Goal: Task Accomplishment & Management: Complete application form

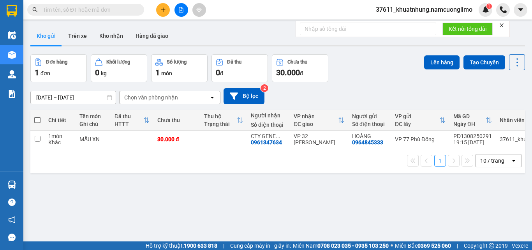
click at [37, 120] on span at bounding box center [37, 120] width 6 height 6
click at [37, 116] on input "checkbox" at bounding box center [37, 116] width 0 height 0
checkbox input "true"
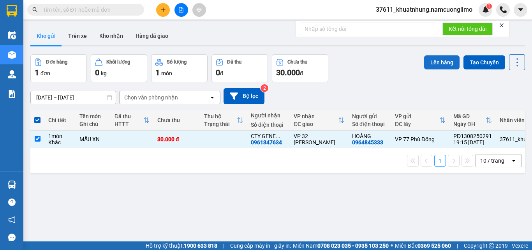
click at [431, 63] on button "Lên hàng" at bounding box center [441, 62] width 35 height 14
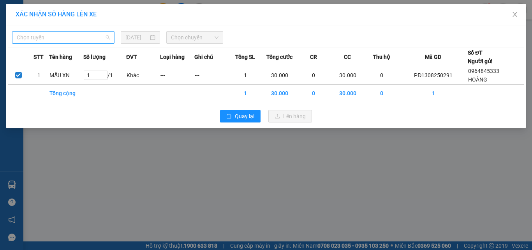
click at [55, 39] on span "Chọn tuyến" at bounding box center [63, 38] width 93 height 12
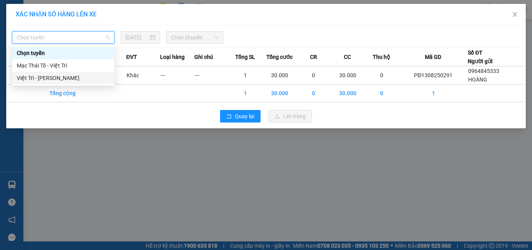
click at [39, 80] on div "Việt Trì - [PERSON_NAME]" at bounding box center [63, 78] width 93 height 9
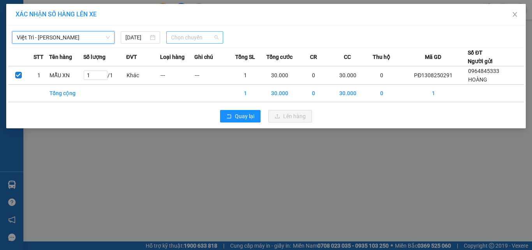
click at [186, 40] on span "Chọn chuyến" at bounding box center [195, 38] width 48 height 12
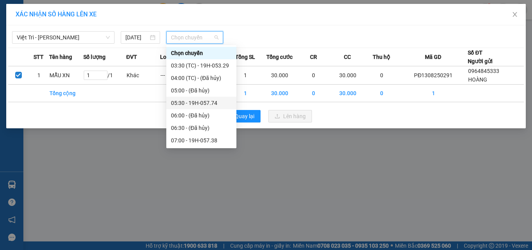
click at [214, 102] on div "05:30 - 19H-057.74" at bounding box center [201, 102] width 61 height 9
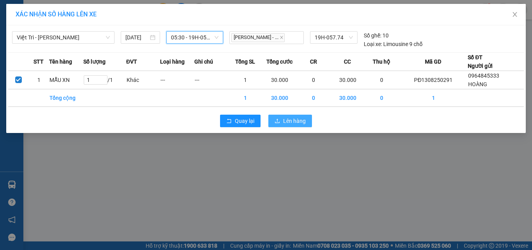
click at [301, 125] on button "Lên hàng" at bounding box center [290, 120] width 44 height 12
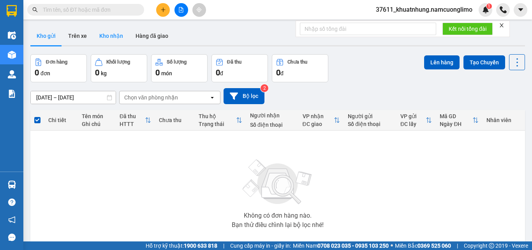
click at [117, 35] on button "Kho nhận" at bounding box center [111, 35] width 36 height 19
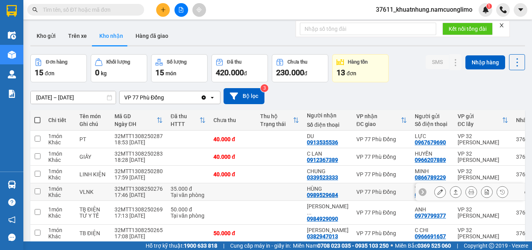
click at [437, 193] on icon at bounding box center [439, 191] width 5 height 5
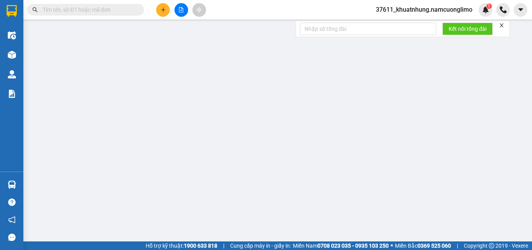
type input "0985874546"
type input "TOP DENTAL"
type input "0989529684"
type input "HÙNG"
type input "35.000"
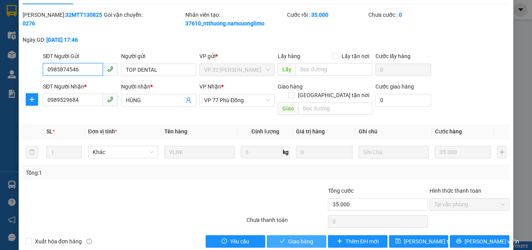
scroll to position [22, 0]
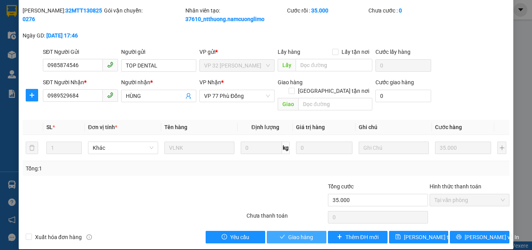
click at [299, 232] on span "Giao hàng" at bounding box center [300, 236] width 25 height 9
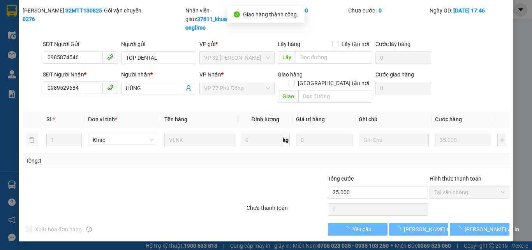
scroll to position [14, 0]
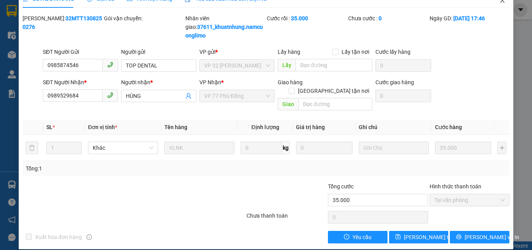
click at [499, 3] on icon "close" at bounding box center [502, 0] width 6 height 6
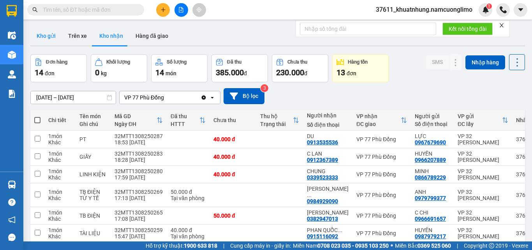
click at [50, 35] on button "Kho gửi" at bounding box center [46, 35] width 32 height 19
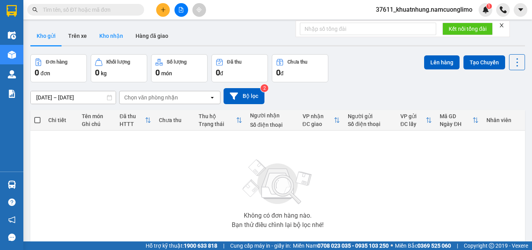
click at [100, 30] on button "Kho nhận" at bounding box center [111, 35] width 36 height 19
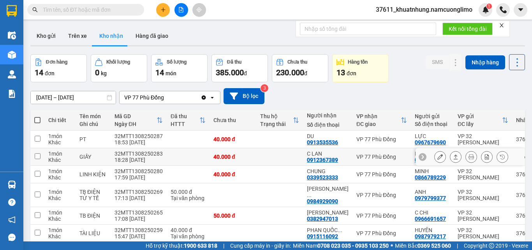
click at [437, 158] on icon at bounding box center [439, 156] width 5 height 5
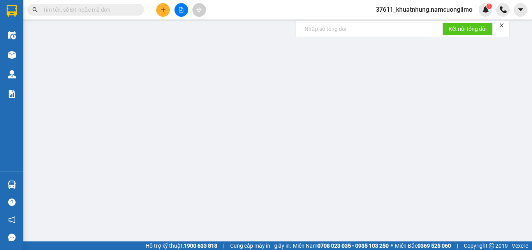
type input "0966207889"
type input "HUYỀN"
type input "0912367389"
type input "C LAN"
type input "40.000"
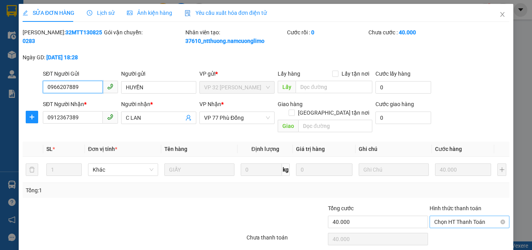
click at [439, 216] on span "Chọn HT Thanh Toán" at bounding box center [469, 222] width 70 height 12
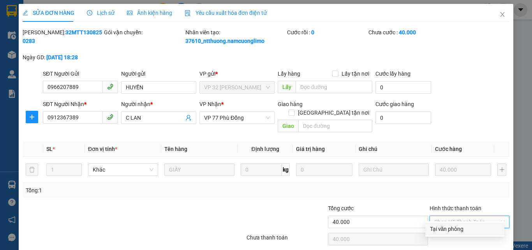
click at [440, 226] on div "Tại văn phòng" at bounding box center [465, 228] width 70 height 9
type input "0"
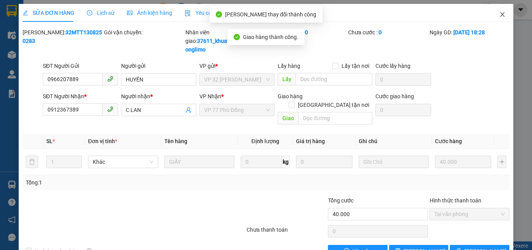
click at [499, 15] on icon "close" at bounding box center [502, 14] width 6 height 6
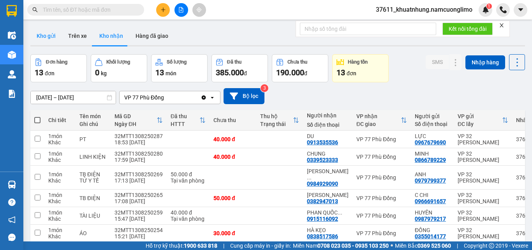
click at [53, 36] on button "Kho gửi" at bounding box center [46, 35] width 32 height 19
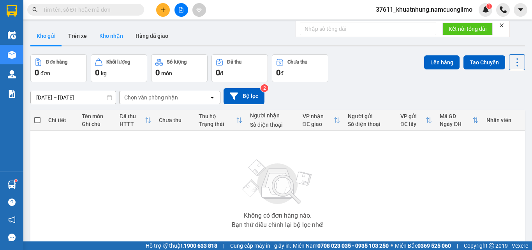
click at [109, 37] on button "Kho nhận" at bounding box center [111, 35] width 36 height 19
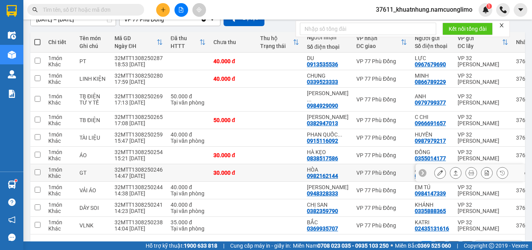
scroll to position [39, 0]
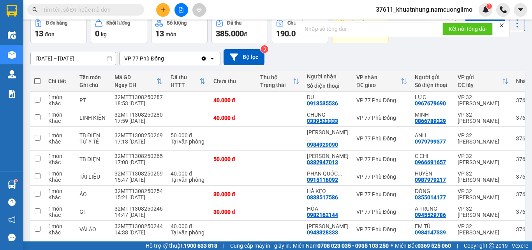
click at [83, 11] on input "text" at bounding box center [89, 9] width 92 height 9
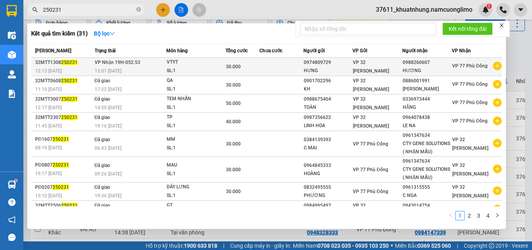
type input "250231"
click at [287, 69] on td at bounding box center [281, 67] width 44 height 18
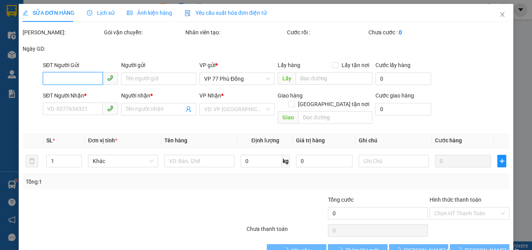
type input "0974809729"
type input "HƯNG"
type input "0988260607"
type input "HƯƠNG"
type input "30.000"
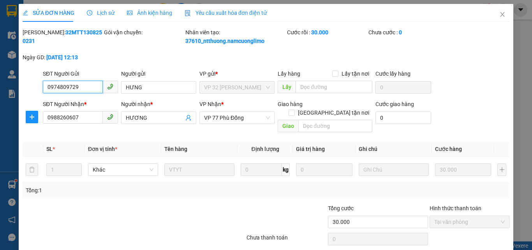
scroll to position [22, 0]
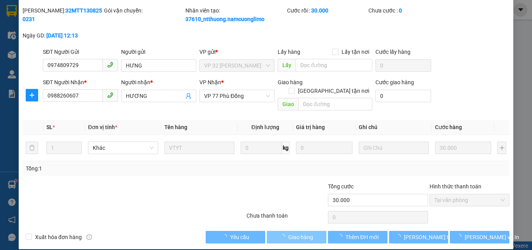
click at [304, 232] on span "Giao hàng" at bounding box center [300, 236] width 25 height 9
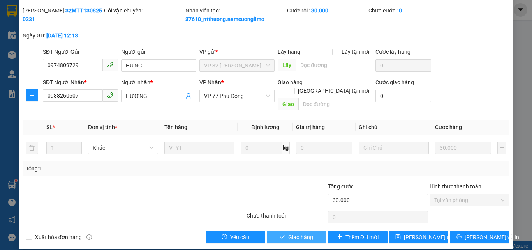
click at [302, 232] on span "Giao hàng" at bounding box center [300, 236] width 25 height 9
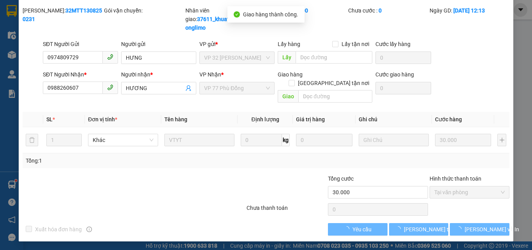
scroll to position [14, 0]
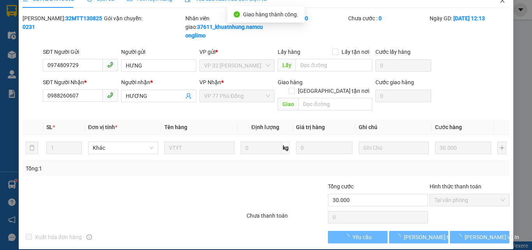
click at [499, 4] on icon "close" at bounding box center [502, 0] width 6 height 6
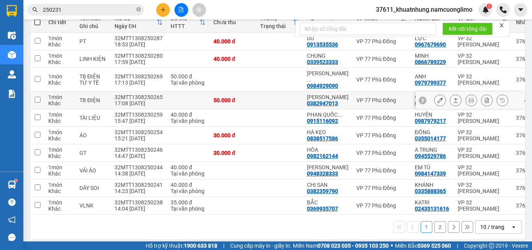
scroll to position [100, 0]
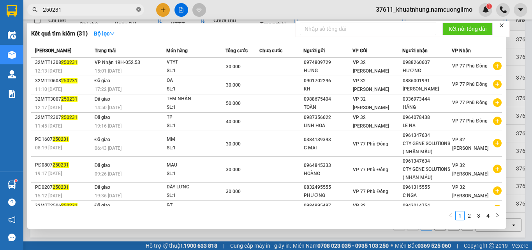
click at [141, 11] on icon "close-circle" at bounding box center [138, 9] width 5 height 5
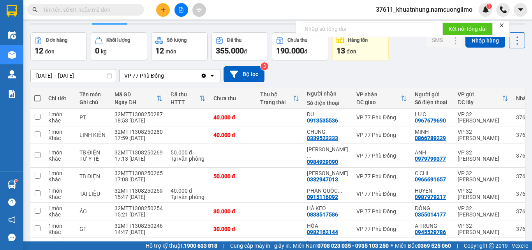
scroll to position [0, 0]
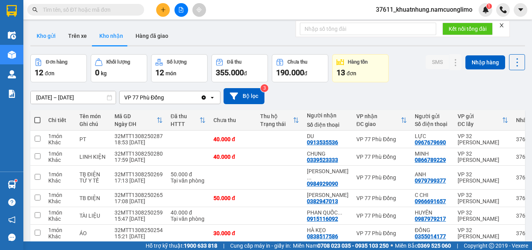
click at [46, 37] on button "Kho gửi" at bounding box center [46, 35] width 32 height 19
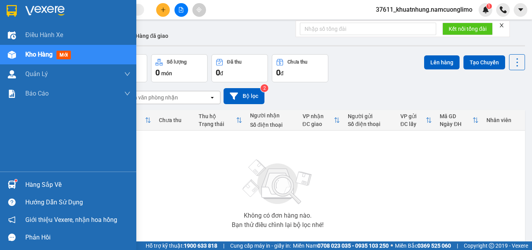
click at [8, 184] on img at bounding box center [12, 184] width 8 height 8
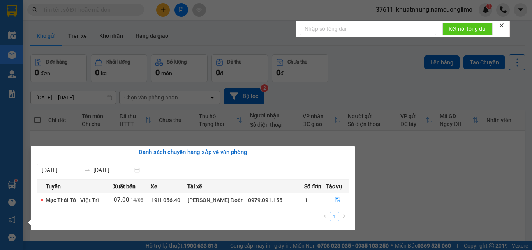
click at [413, 204] on section "Kết quả tìm kiếm ( 31 ) Bộ lọc Mã ĐH Trạng thái Món hàng Tổng cước Chưa cước Ng…" at bounding box center [266, 125] width 532 height 250
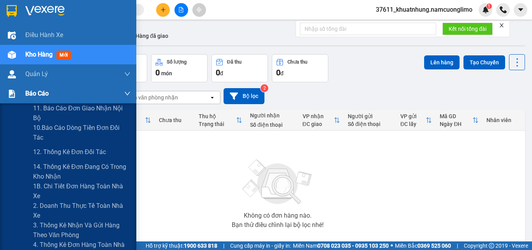
click at [14, 99] on div at bounding box center [12, 94] width 14 height 14
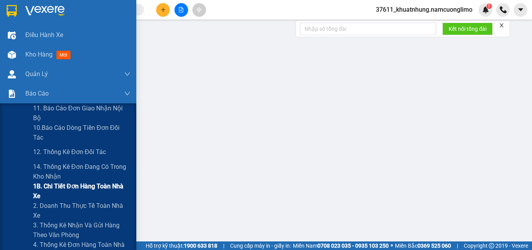
click at [44, 189] on span "1B. Chi tiết đơn hàng toàn nhà xe" at bounding box center [81, 190] width 97 height 19
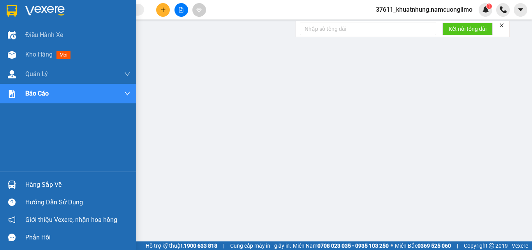
click at [6, 11] on div at bounding box center [12, 11] width 14 height 14
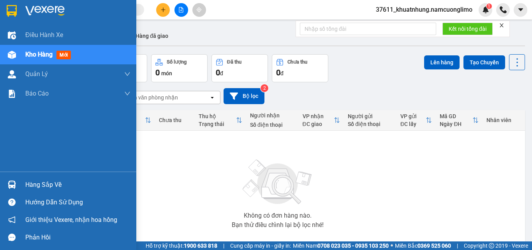
click at [13, 184] on img at bounding box center [12, 184] width 8 height 8
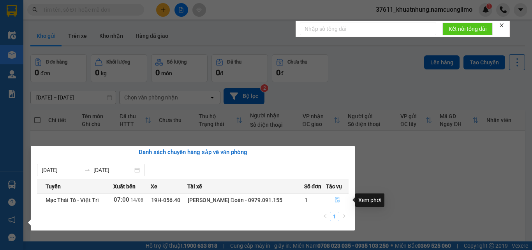
click at [338, 199] on icon "file-done" at bounding box center [336, 199] width 5 height 5
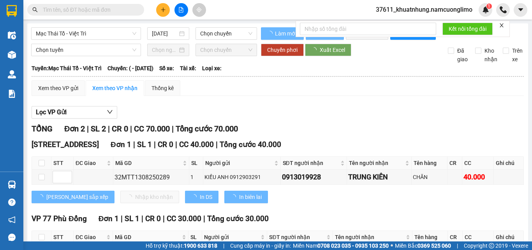
type input "[DATE]"
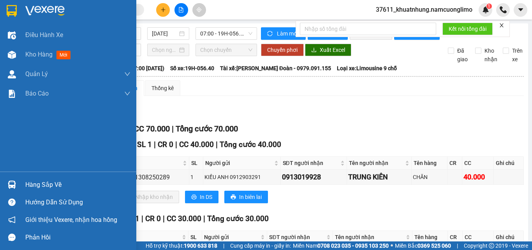
click at [13, 9] on img at bounding box center [12, 11] width 10 height 12
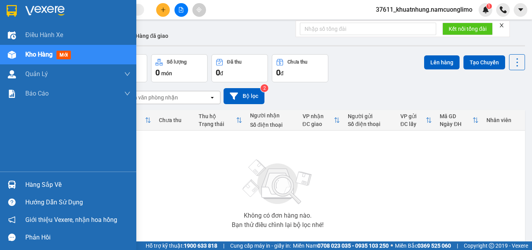
click at [16, 178] on div at bounding box center [12, 185] width 14 height 14
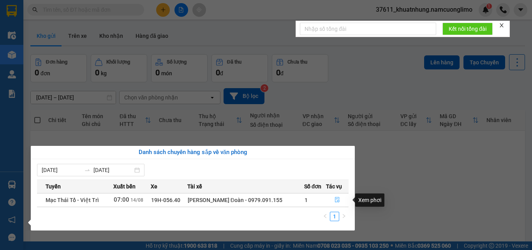
click at [336, 200] on icon "file-done" at bounding box center [336, 199] width 5 height 5
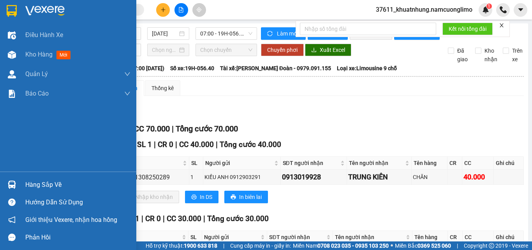
click at [16, 15] on img at bounding box center [12, 11] width 10 height 12
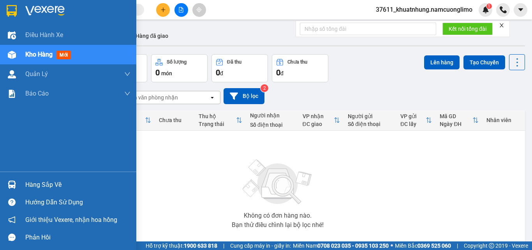
click at [13, 10] on img at bounding box center [12, 11] width 10 height 12
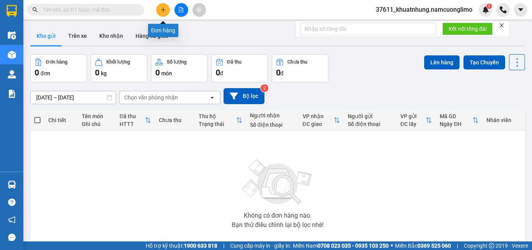
click at [162, 12] on button at bounding box center [163, 10] width 14 height 14
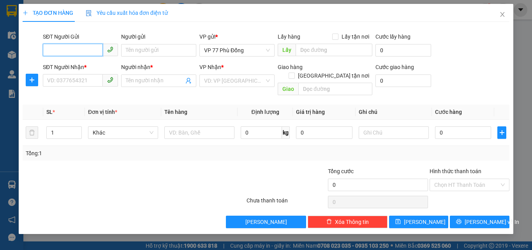
click at [59, 53] on input "SĐT Người Gửi" at bounding box center [73, 50] width 60 height 12
type input "0349756116"
click at [81, 65] on div "0349756116 - LOAN" at bounding box center [80, 66] width 66 height 9
type input "LOAN"
type input "0349756116"
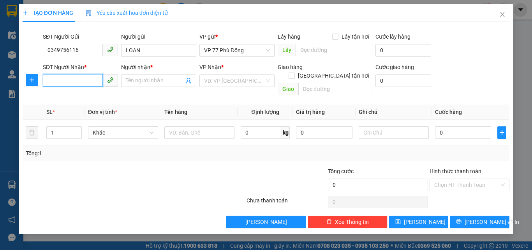
click at [74, 80] on input "SĐT Người Nhận *" at bounding box center [73, 80] width 60 height 12
click at [88, 98] on div "0976156609 - HOÀN" at bounding box center [80, 96] width 66 height 9
type input "0976156609"
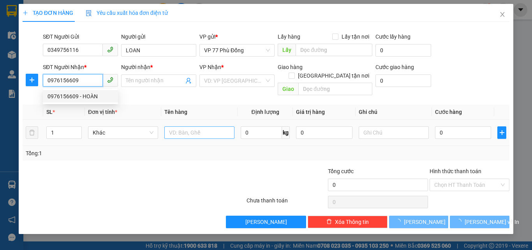
type input "HOÀN"
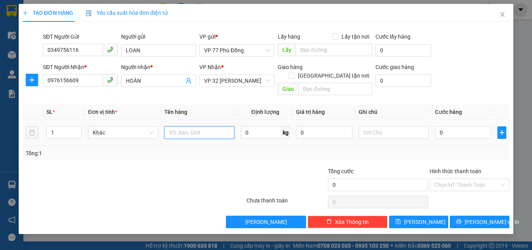
click at [186, 126] on input "text" at bounding box center [199, 132] width 70 height 12
click at [445, 126] on input "0" at bounding box center [463, 132] width 56 height 12
click at [180, 126] on input "q" at bounding box center [199, 132] width 70 height 12
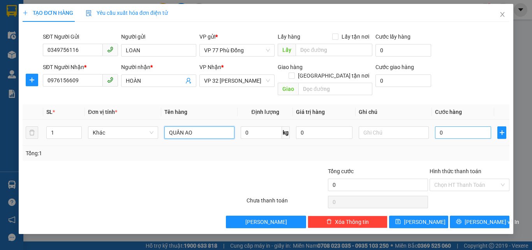
type input "QUẦN AO"
click at [471, 126] on input "0" at bounding box center [463, 132] width 56 height 12
type input "3"
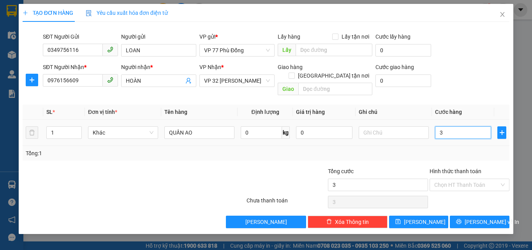
type input "30"
type input "30.000"
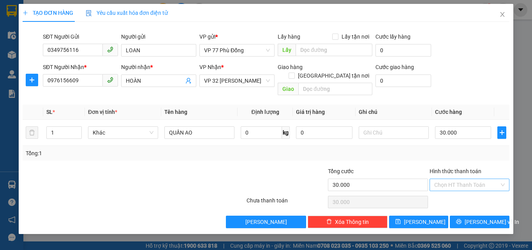
click at [458, 179] on input "Hình thức thanh toán" at bounding box center [466, 185] width 65 height 12
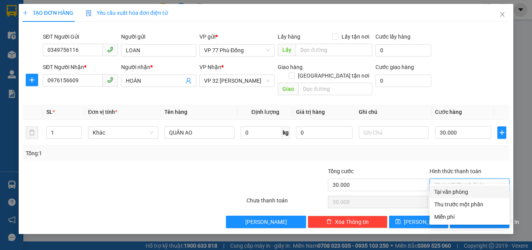
click at [459, 186] on div "Tại văn phòng" at bounding box center [469, 191] width 80 height 12
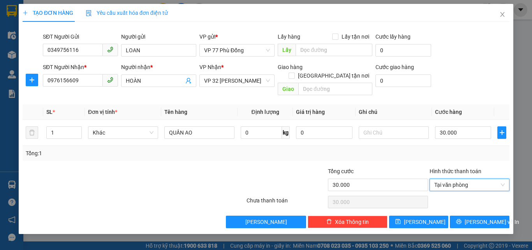
type input "0"
click at [474, 217] on span "[PERSON_NAME] và In" at bounding box center [491, 221] width 54 height 9
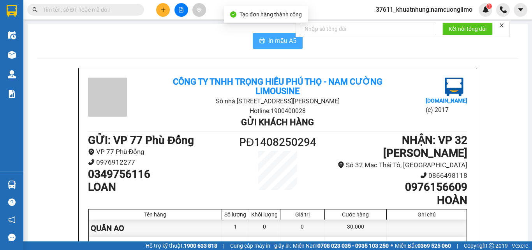
click at [283, 40] on span "In mẫu A5" at bounding box center [282, 41] width 28 height 10
